Goal: Navigation & Orientation: Find specific page/section

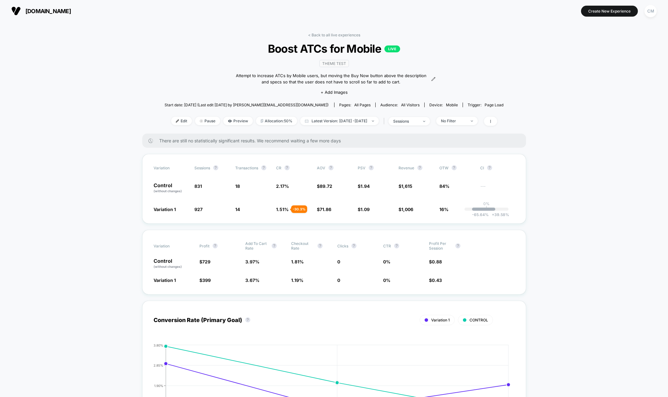
click at [345, 34] on link "< Back to all live experiences" at bounding box center [334, 35] width 52 height 5
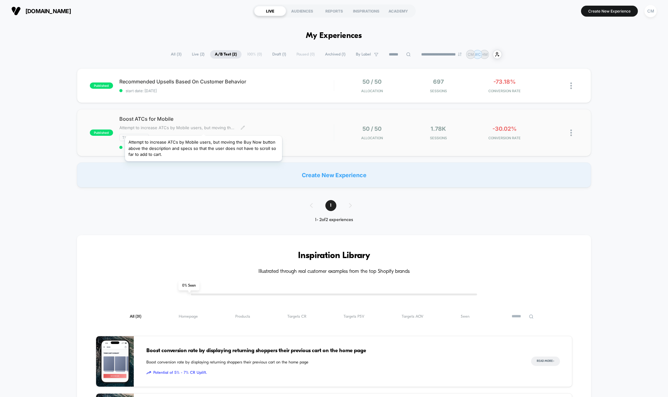
click at [203, 128] on span "Attempt to increase ATCs by Mobile users, but moving the Buy Now button above t…" at bounding box center [177, 127] width 116 height 5
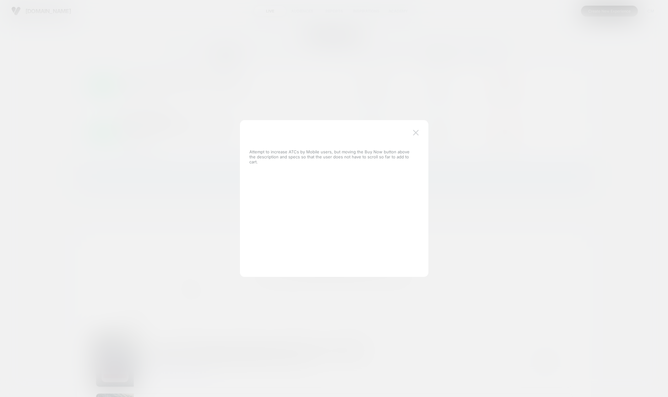
click at [416, 131] on img at bounding box center [416, 132] width 6 height 5
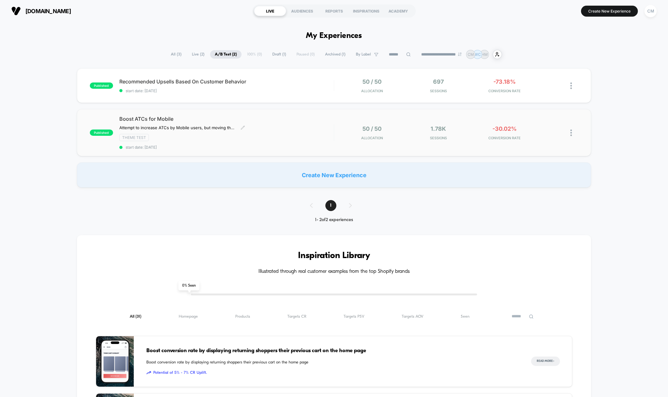
click at [299, 124] on div "Boost ATCs for Mobile Attempt to increase ATCs by Mobile users, but moving the …" at bounding box center [226, 133] width 214 height 34
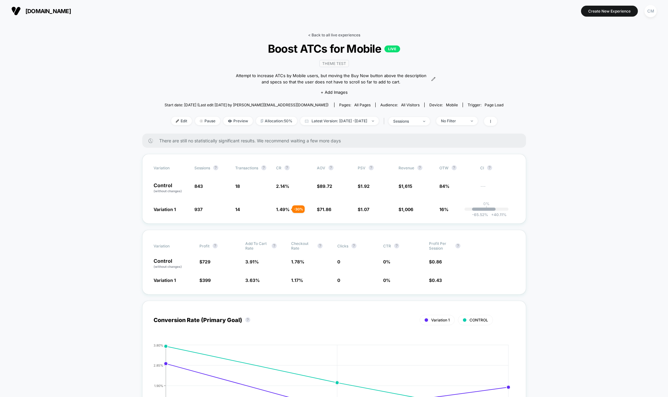
click at [329, 36] on link "< Back to all live experiences" at bounding box center [334, 35] width 52 height 5
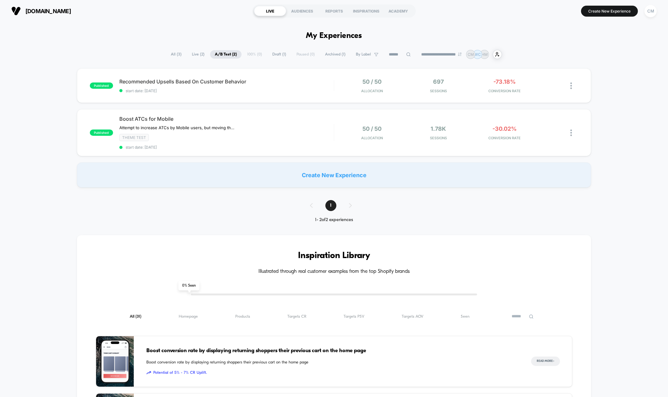
click at [55, 62] on div "**********" at bounding box center [334, 395] width 668 height 690
click at [55, 79] on div "published Recommended Upsells Based On Customer Behavior start date: [DATE] 50 …" at bounding box center [334, 127] width 668 height 119
